Goal: Task Accomplishment & Management: Manage account settings

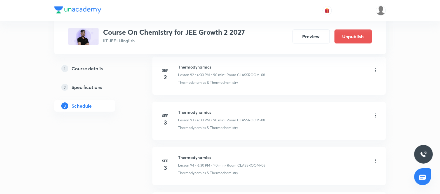
scroll to position [4493, 0]
click at [378, 119] on icon at bounding box center [376, 116] width 6 height 6
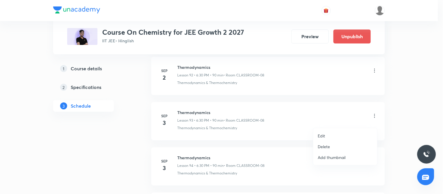
click at [326, 146] on p "Delete" at bounding box center [324, 147] width 12 height 6
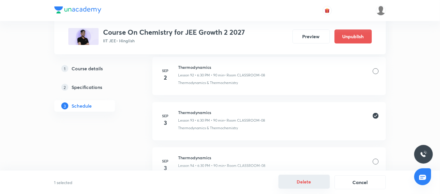
click at [313, 183] on button "Delete" at bounding box center [304, 182] width 51 height 14
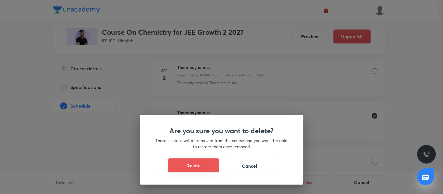
click at [211, 166] on button "Delete" at bounding box center [193, 166] width 51 height 14
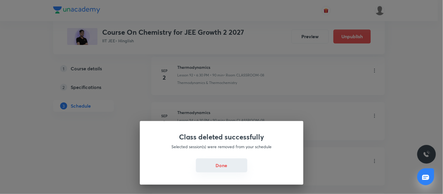
click at [237, 164] on button "Done" at bounding box center [221, 166] width 51 height 14
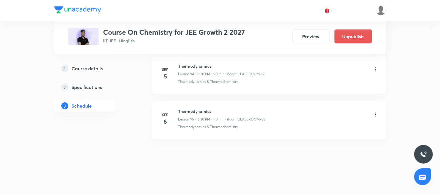
scroll to position [4587, 0]
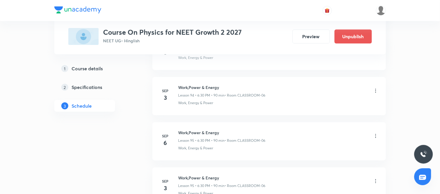
scroll to position [4513, 0]
click at [376, 182] on icon at bounding box center [376, 180] width 1 height 4
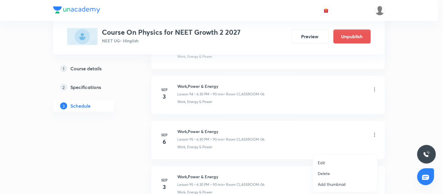
click at [322, 174] on p "Delete" at bounding box center [324, 174] width 12 height 6
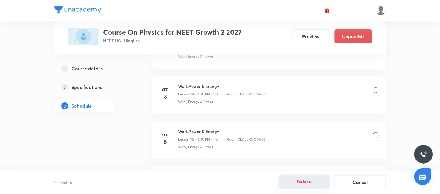
click at [313, 185] on button "Delete" at bounding box center [304, 182] width 51 height 14
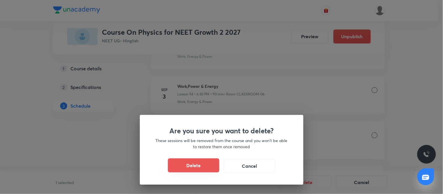
click at [208, 167] on button "Delete" at bounding box center [193, 166] width 51 height 14
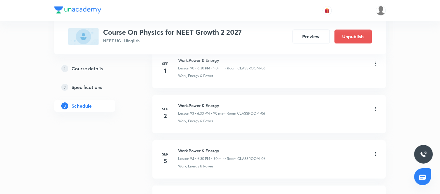
scroll to position [4403, 0]
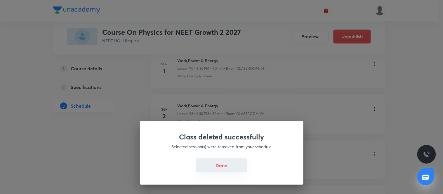
click at [222, 167] on button "Done" at bounding box center [221, 166] width 51 height 14
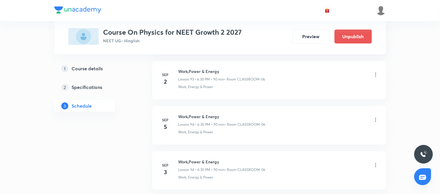
scroll to position [4460, 0]
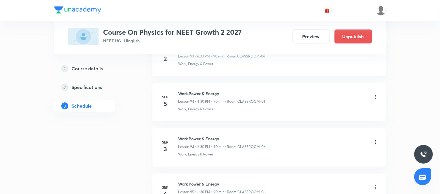
click at [252, 133] on li "Sep 3 Work,Power & Energy Lesson 94 • 6:30 PM • 90 min • Room CLASSROOM-06 Work…" at bounding box center [270, 148] width 234 height 38
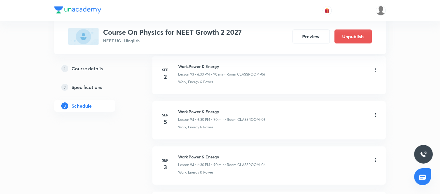
scroll to position [4441, 0]
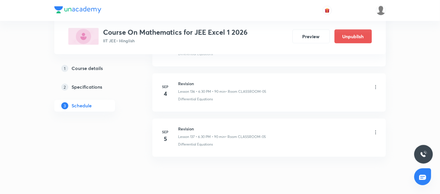
scroll to position [6490, 0]
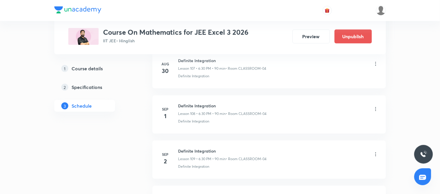
scroll to position [5174, 0]
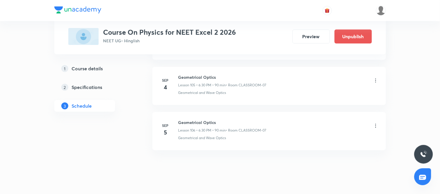
scroll to position [5082, 0]
